Goal: Navigation & Orientation: Find specific page/section

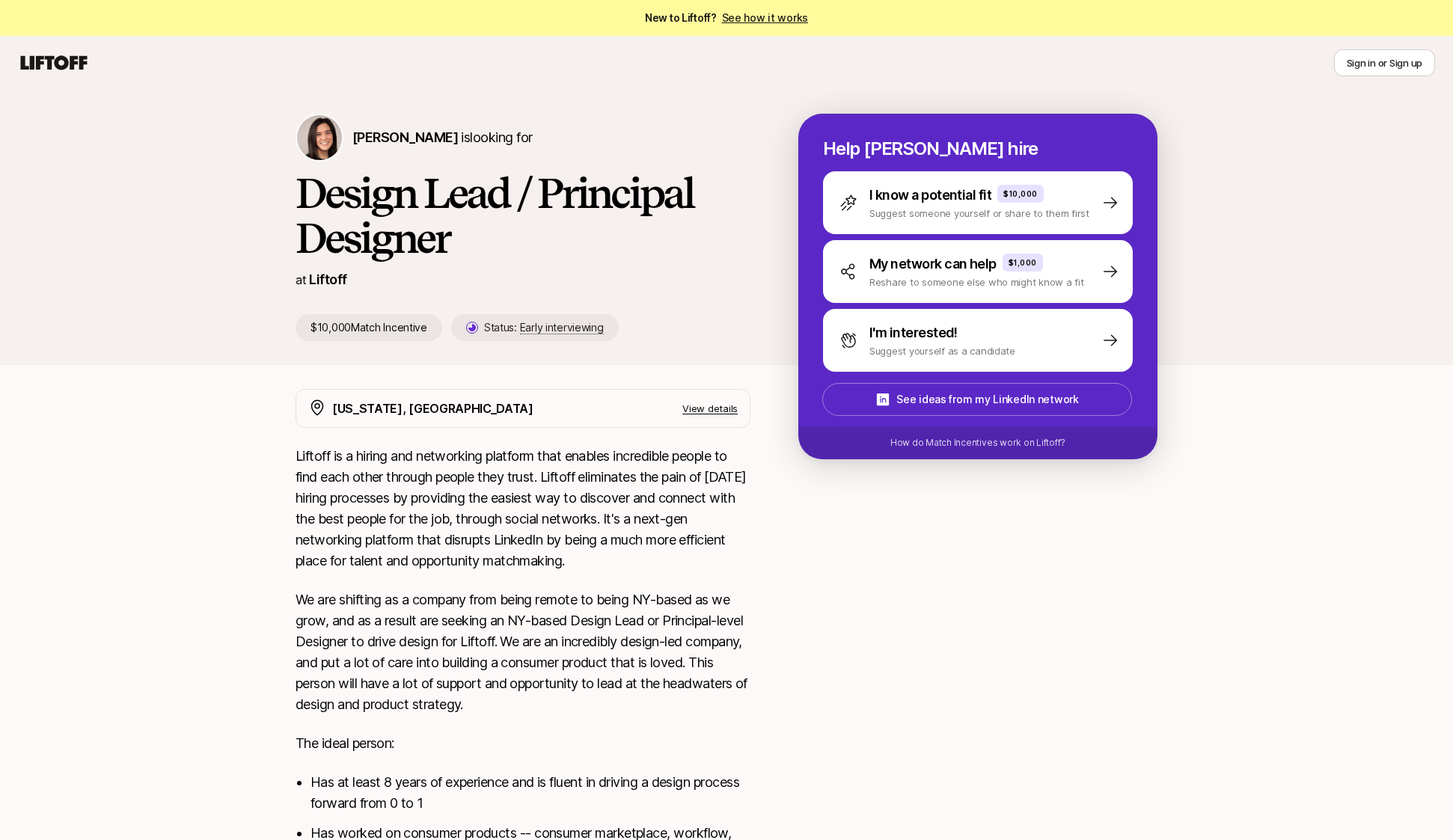
scroll to position [4, 0]
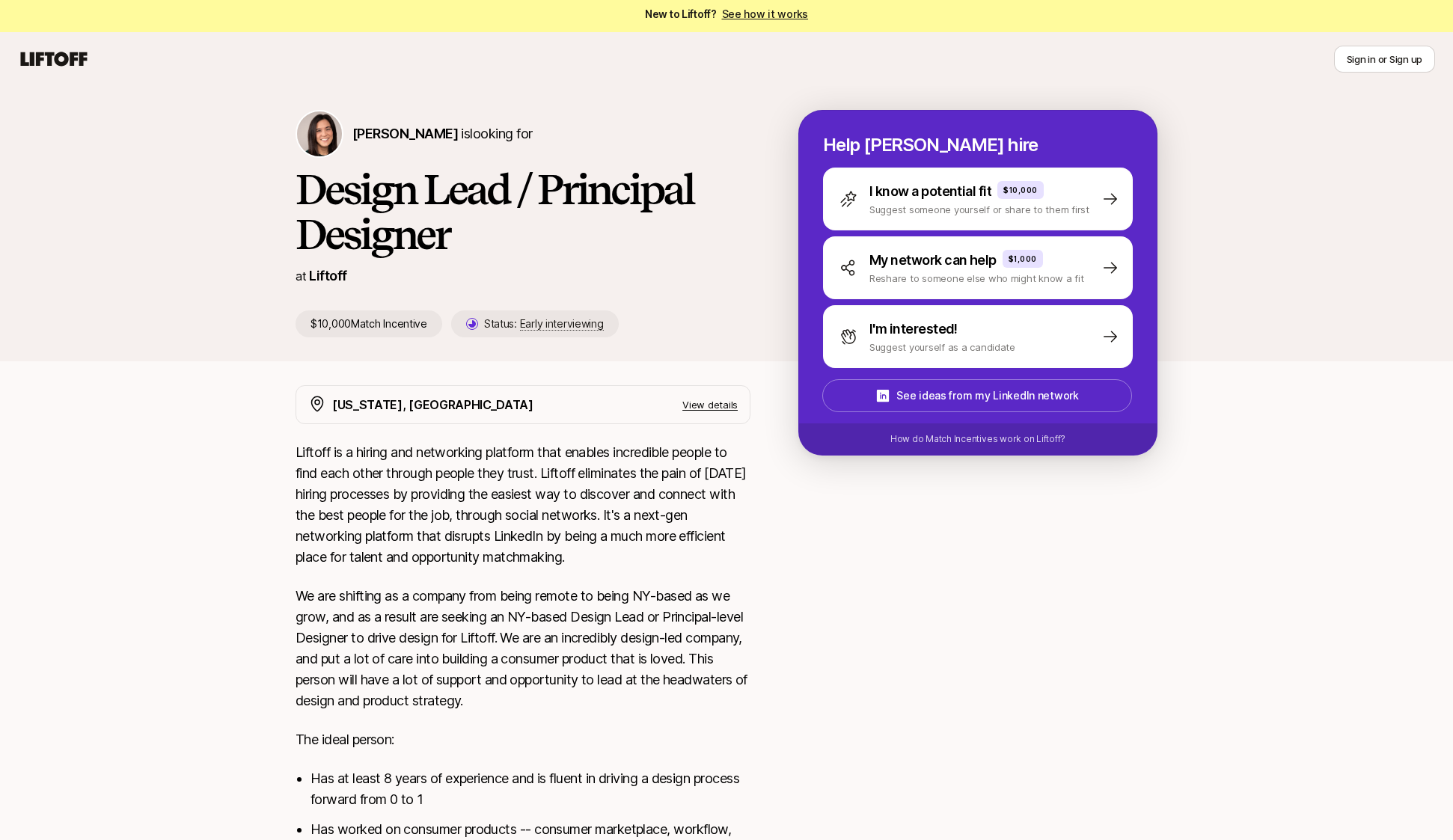
click at [1158, 61] on div "Sign in or Sign up" at bounding box center [726, 58] width 1417 height 27
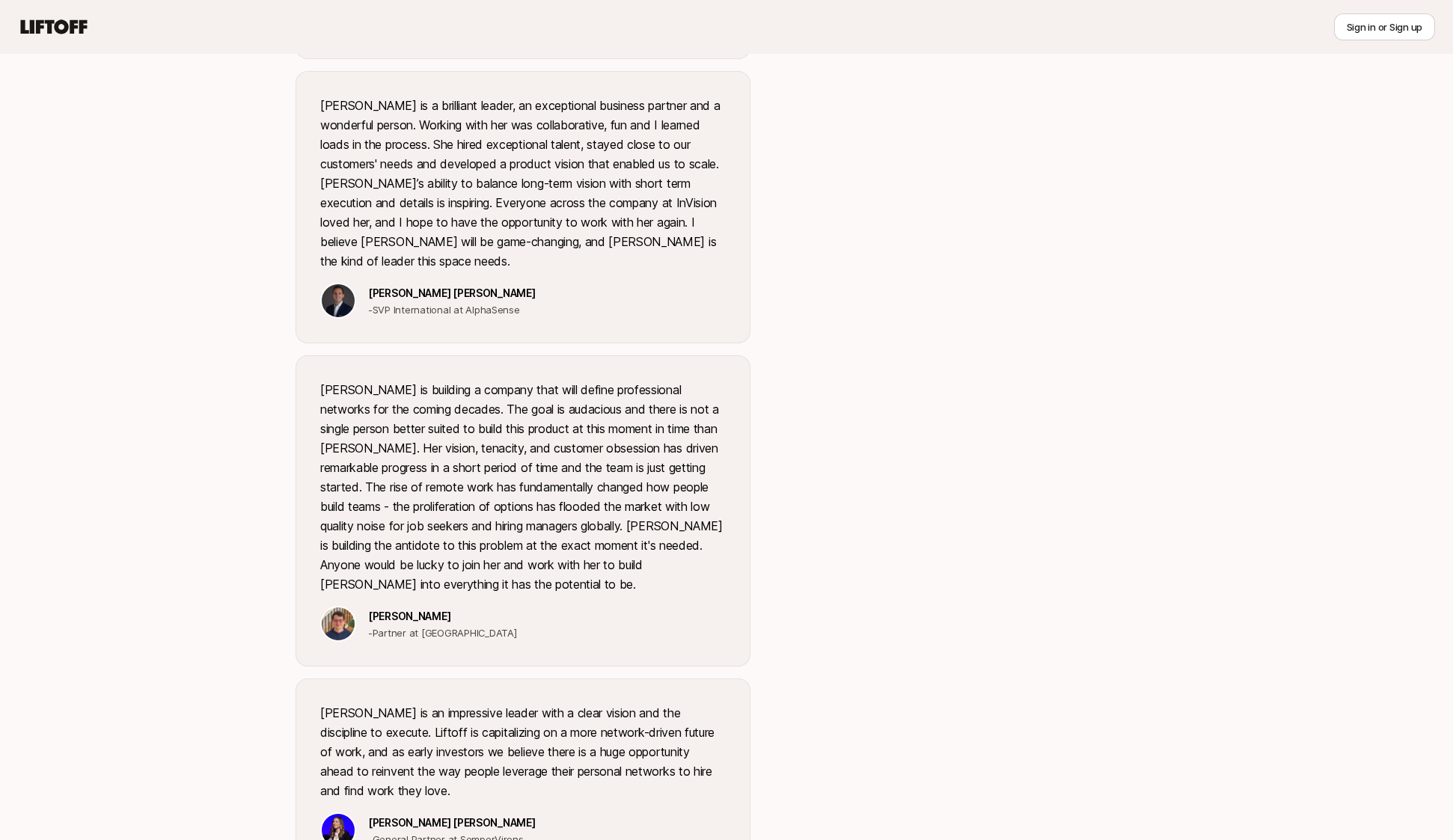
scroll to position [1722, 0]
